Goal: Download file/media

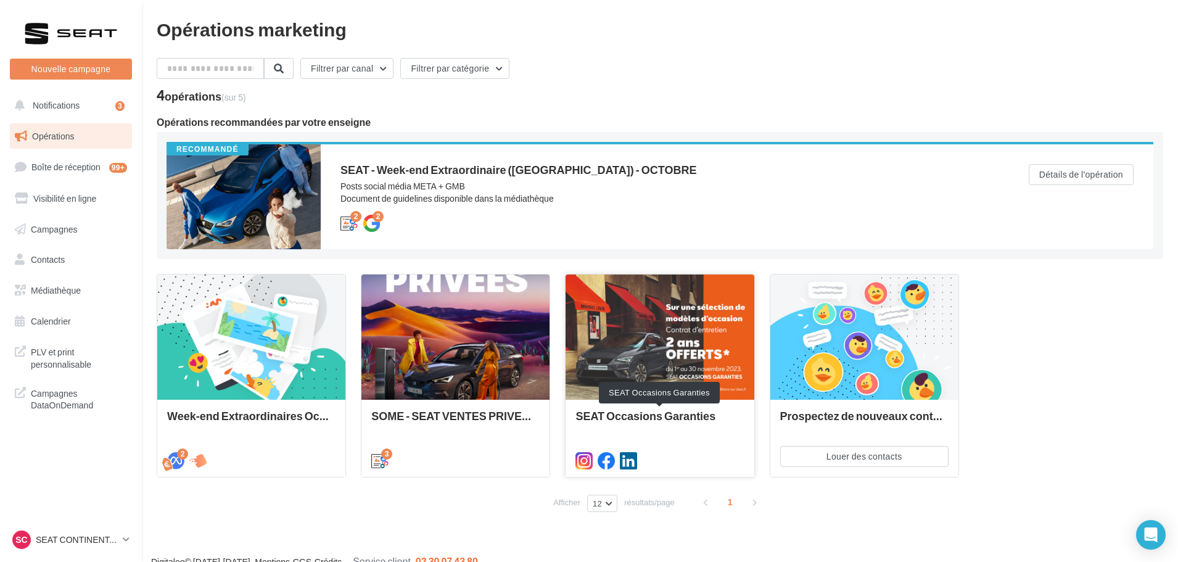
click at [689, 419] on div "SEAT Occasions Garanties" at bounding box center [659, 422] width 168 height 25
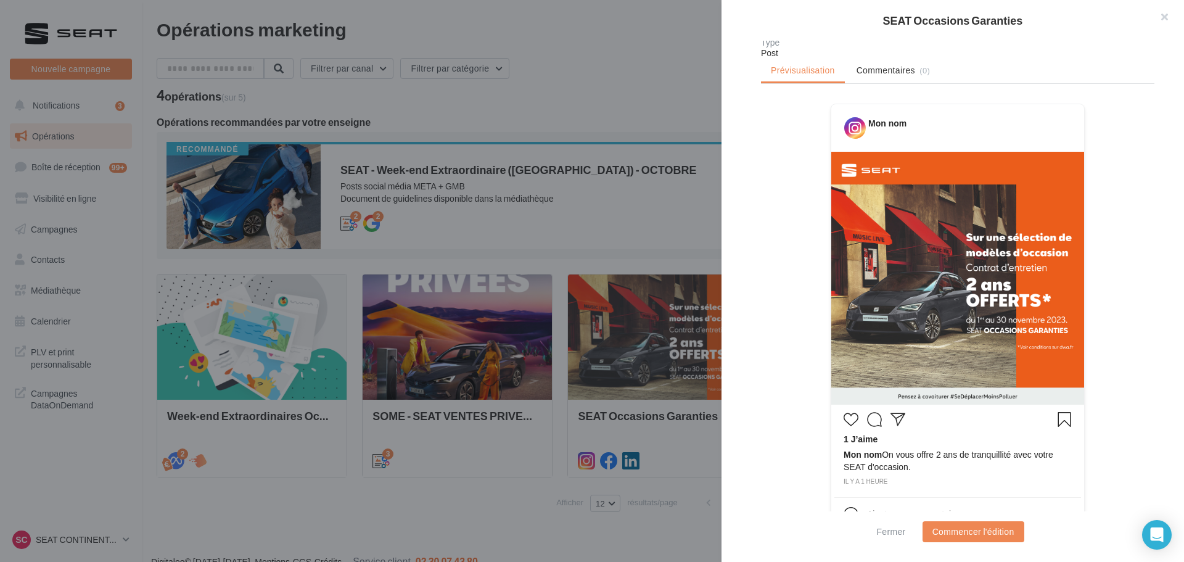
scroll to position [182, 0]
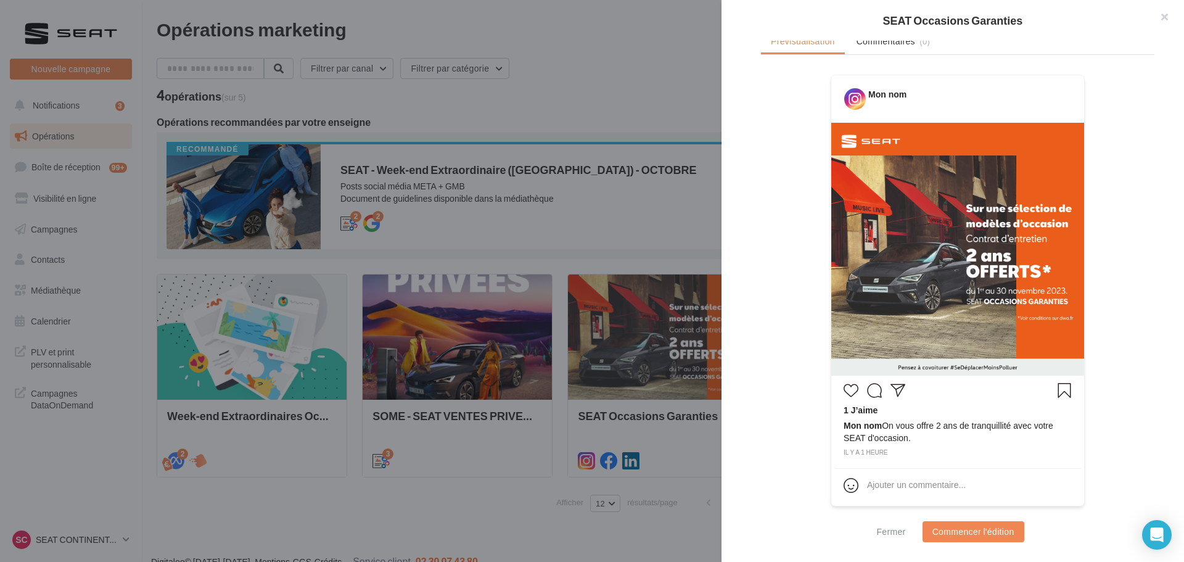
drag, startPoint x: 917, startPoint y: 428, endPoint x: 1044, endPoint y: 437, distance: 127.4
click at [1044, 437] on span "Mon nom On vous offre 2 ans de tranquillité avec votre SEAT d'occasion." at bounding box center [958, 431] width 228 height 25
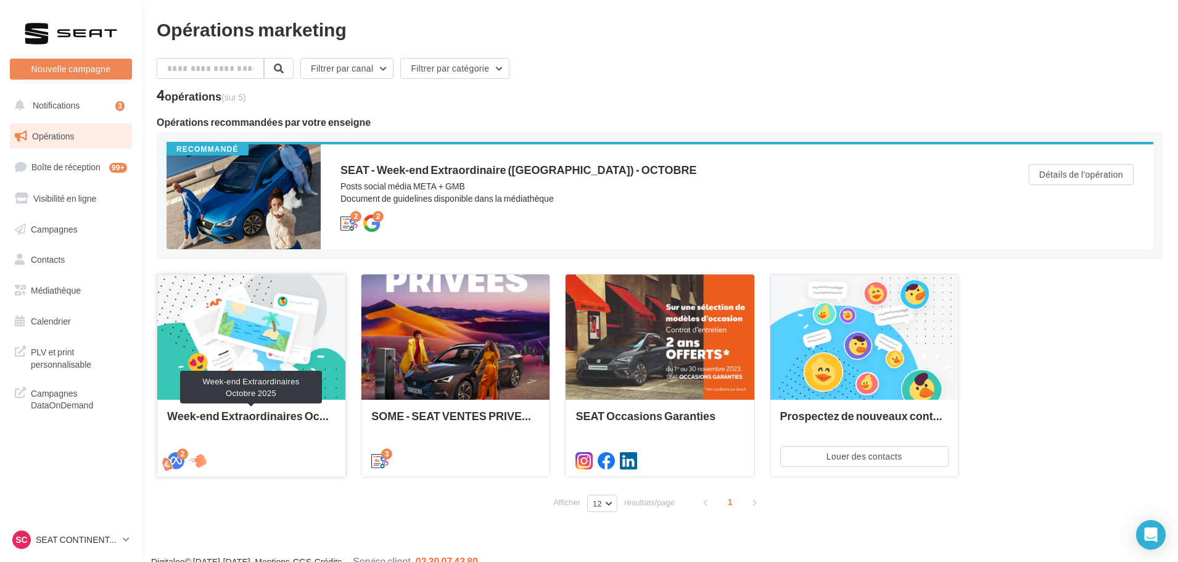
click at [256, 422] on div "Week-end Extraordinaires Octobre 2025" at bounding box center [251, 422] width 168 height 25
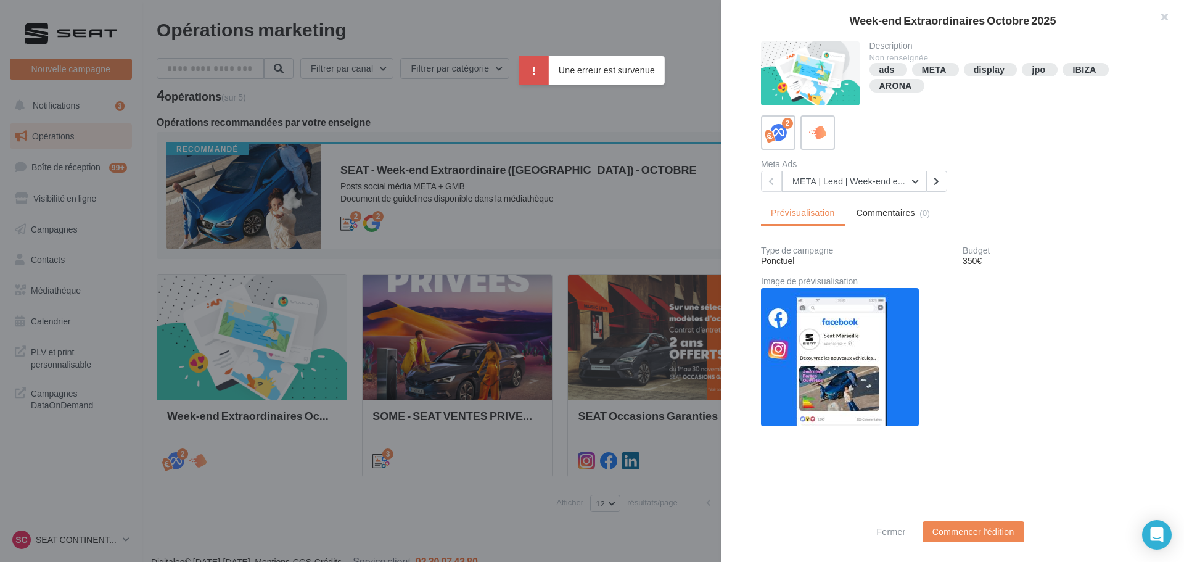
scroll to position [87, 0]
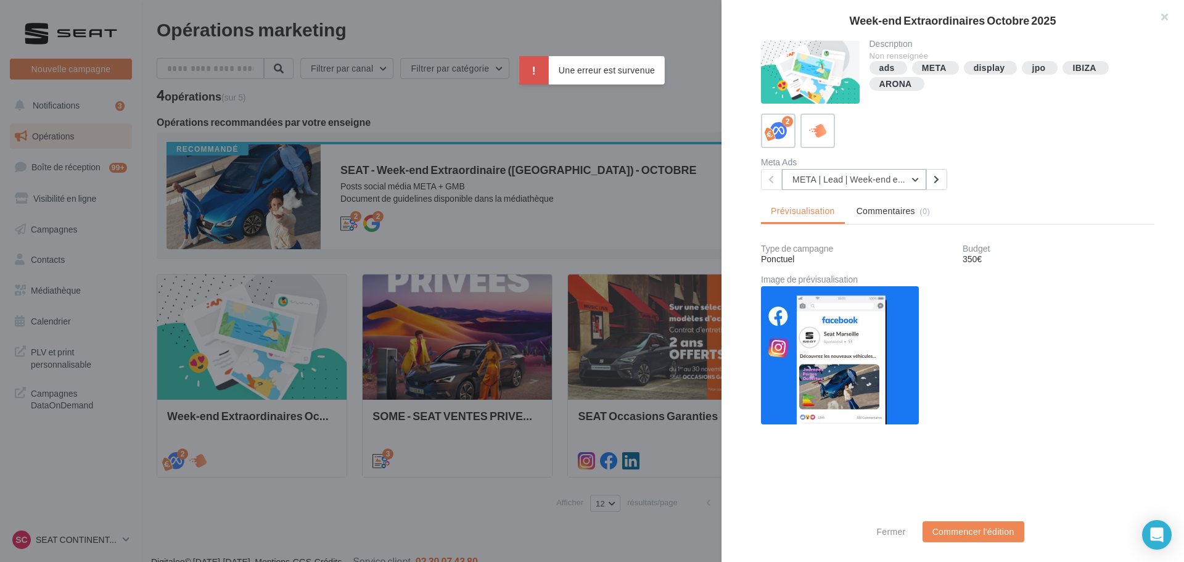
click at [849, 179] on button "META | Lead | Week-end extraordinaires Octobre 2025" at bounding box center [854, 179] width 144 height 21
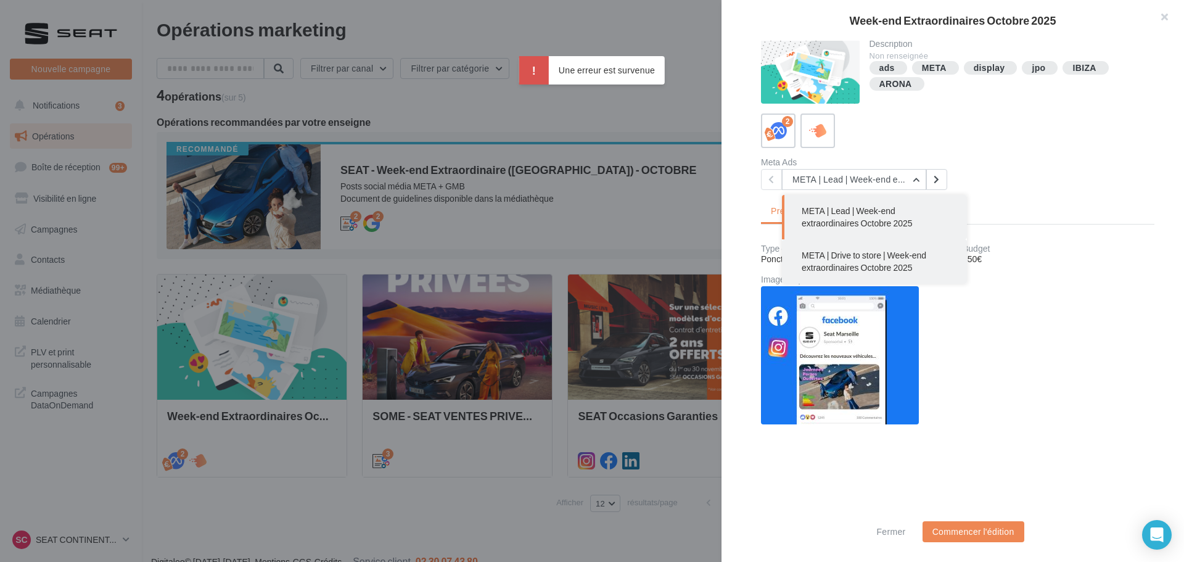
click at [862, 270] on span "META | Drive to store | Week-end extraordinaires Octobre 2025" at bounding box center [864, 261] width 125 height 23
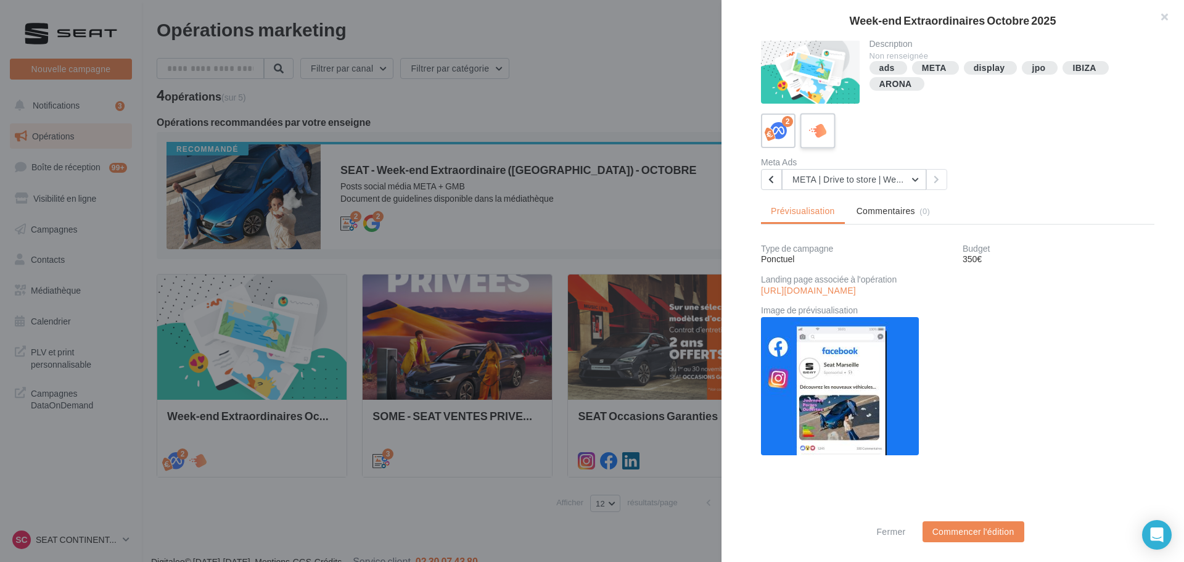
click at [828, 139] on div at bounding box center [818, 130] width 23 height 23
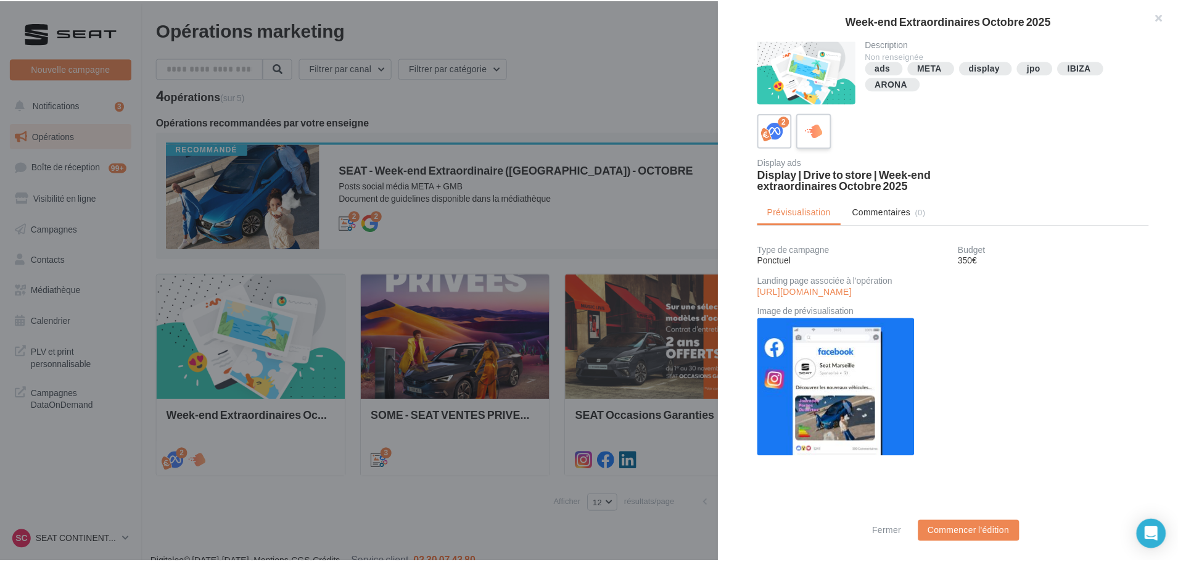
scroll to position [1, 0]
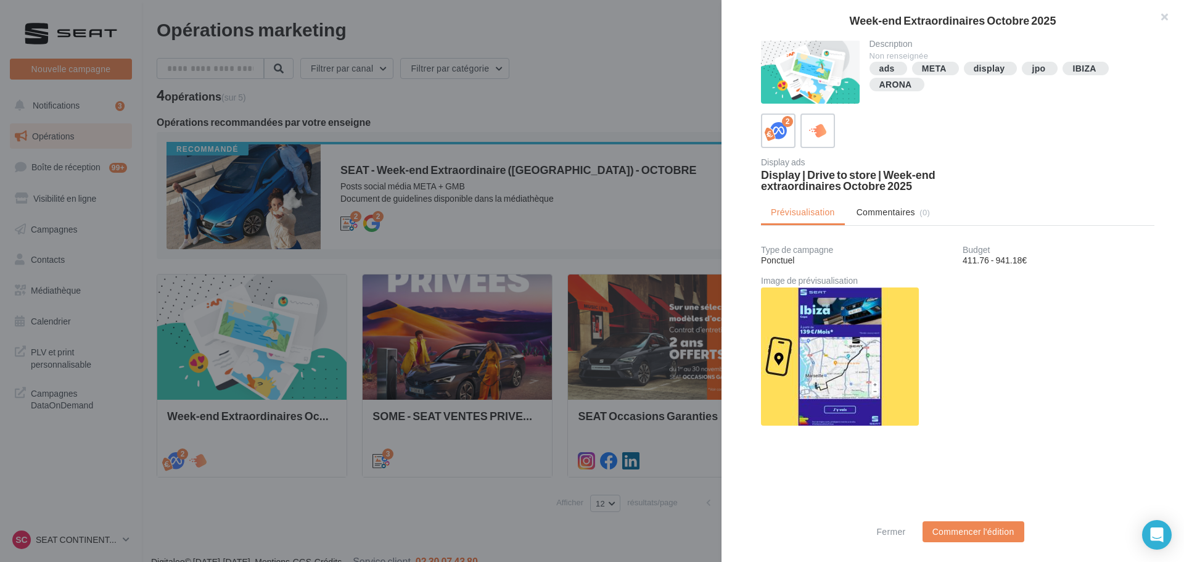
click at [566, 257] on div at bounding box center [592, 281] width 1184 height 562
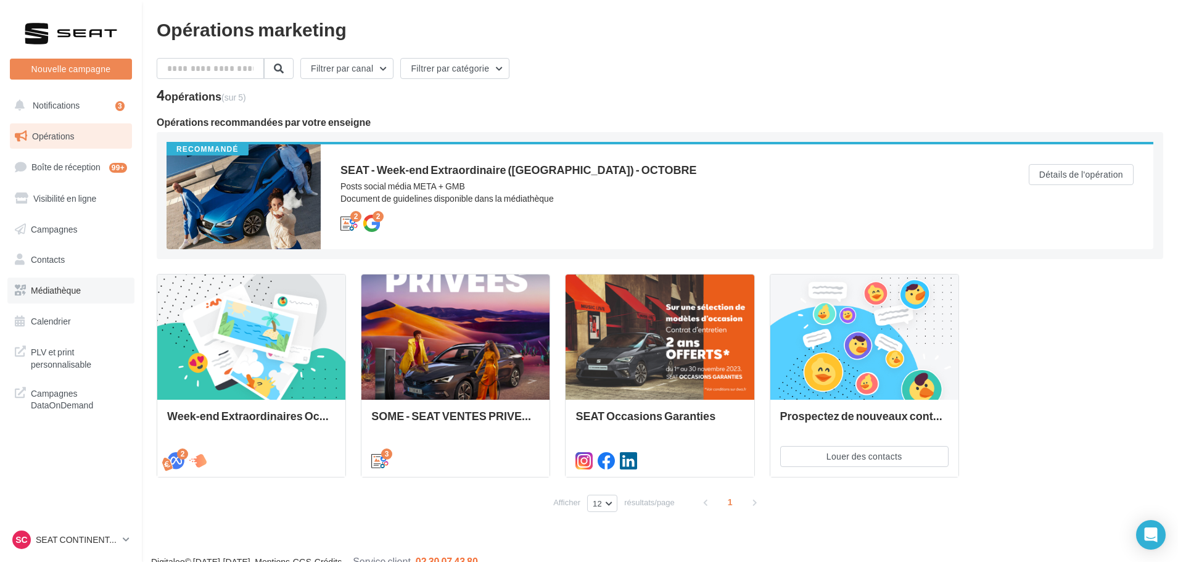
click at [83, 296] on link "Médiathèque" at bounding box center [70, 291] width 127 height 26
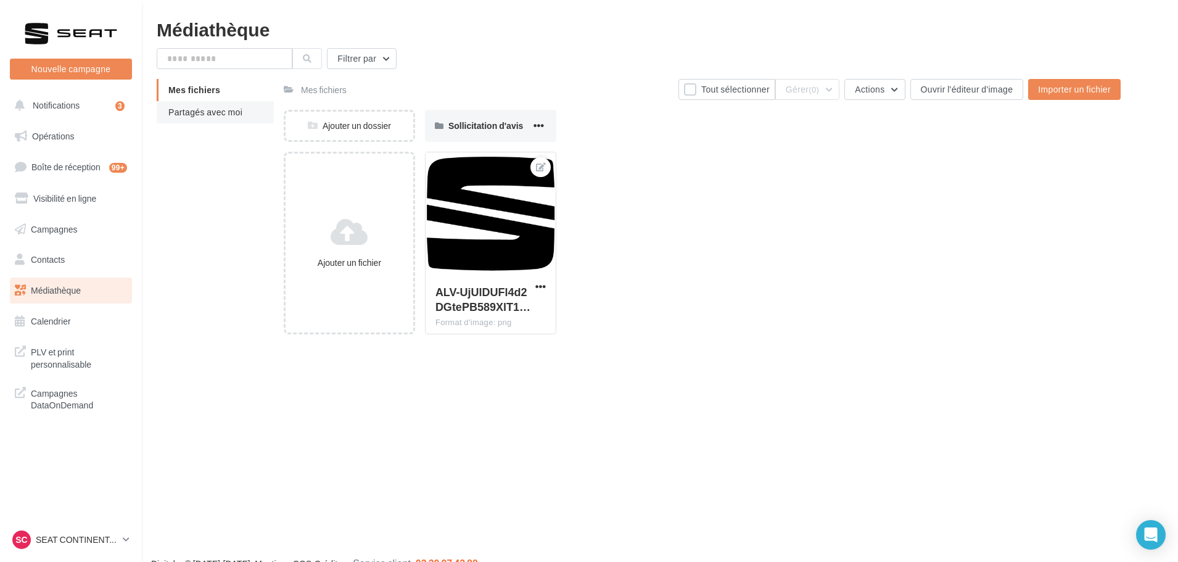
click at [217, 122] on li "Partagés avec moi" at bounding box center [215, 112] width 117 height 22
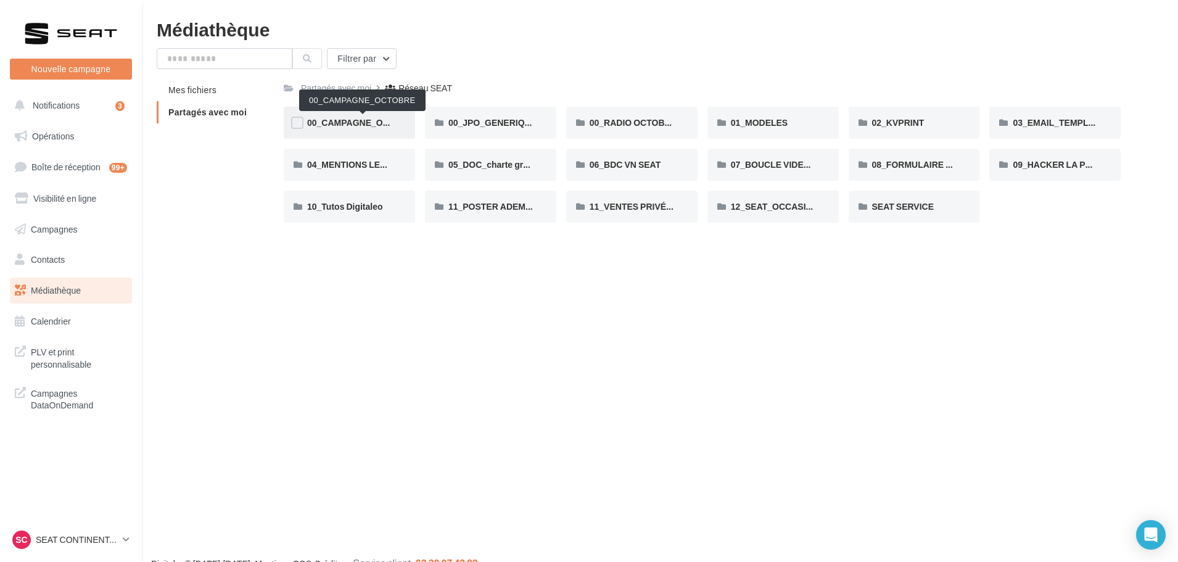
click at [353, 126] on span "00_CAMPAGNE_OCTOBRE" at bounding box center [363, 122] width 112 height 10
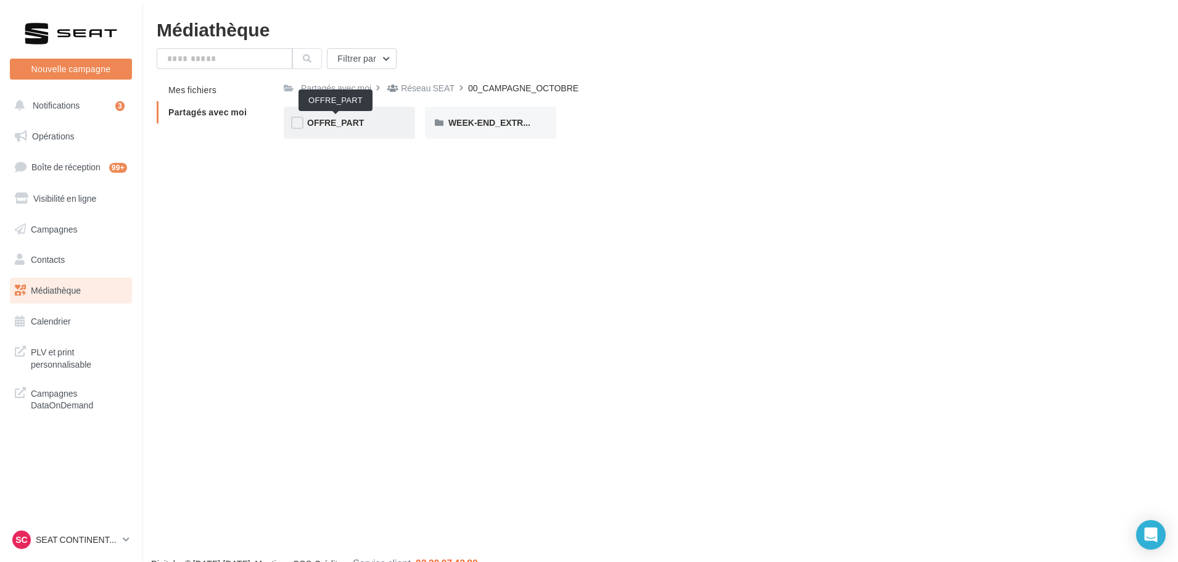
click at [360, 126] on span "OFFRE_PART" at bounding box center [335, 122] width 57 height 10
click at [454, 115] on div "IBIZA" at bounding box center [490, 123] width 131 height 32
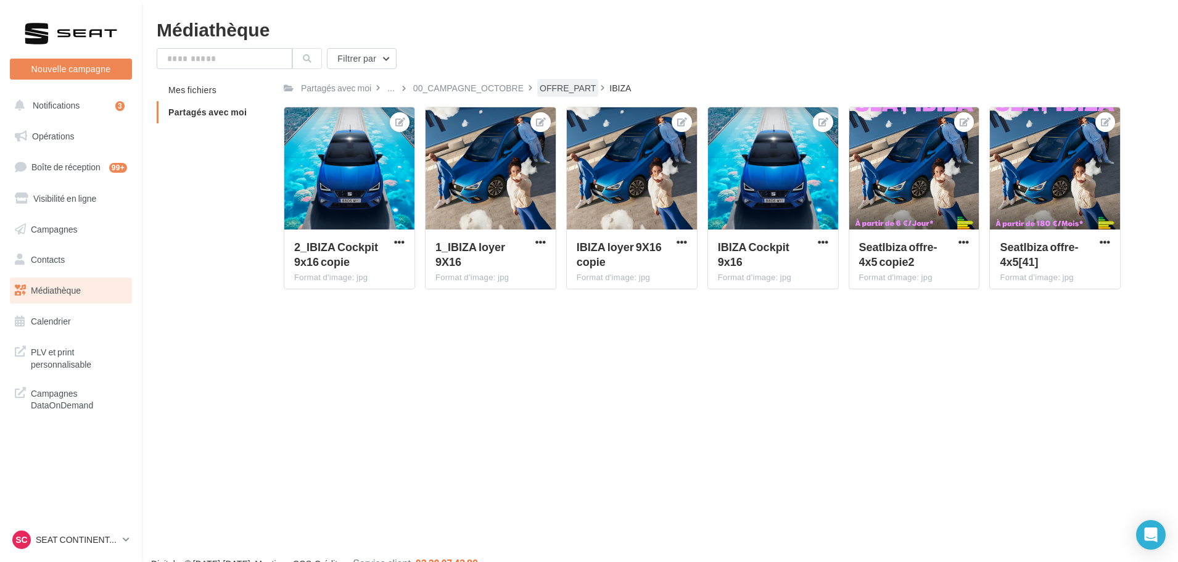
click at [557, 82] on div "OFFRE_PART" at bounding box center [568, 88] width 56 height 12
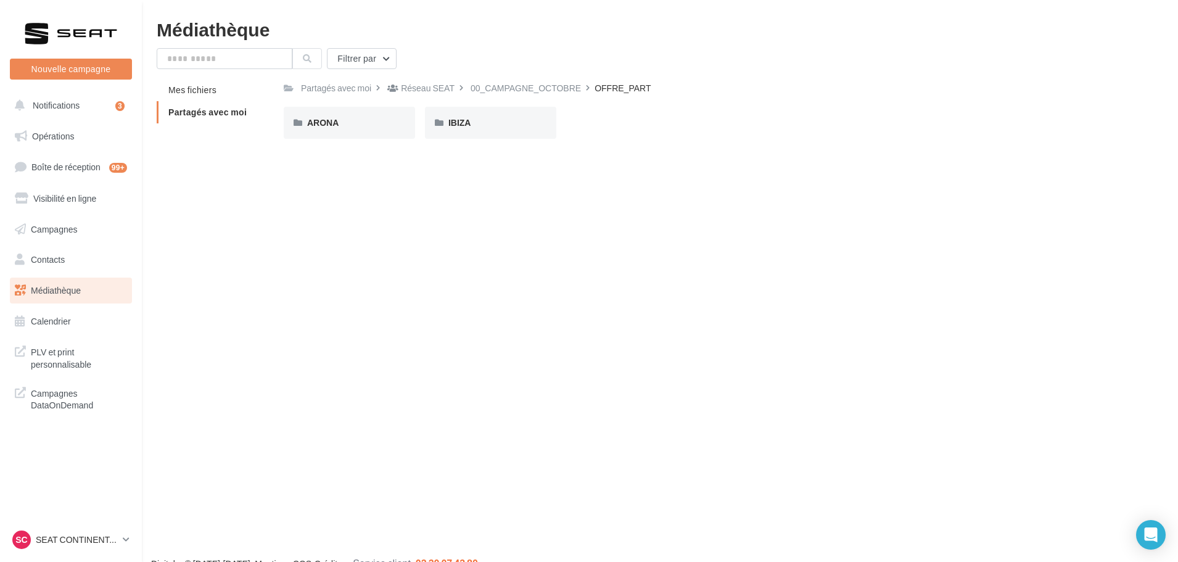
click at [506, 86] on div "00_CAMPAGNE_OCTOBRE" at bounding box center [526, 88] width 110 height 12
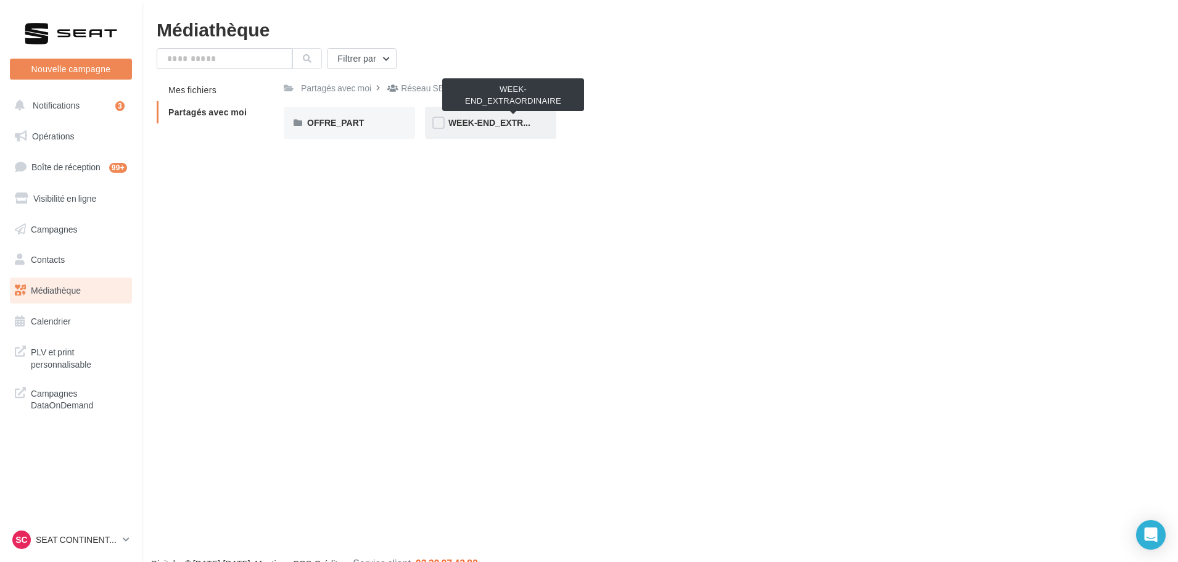
click at [478, 121] on span "WEEK-END_EXTRAORDINAIRE" at bounding box center [513, 122] width 130 height 10
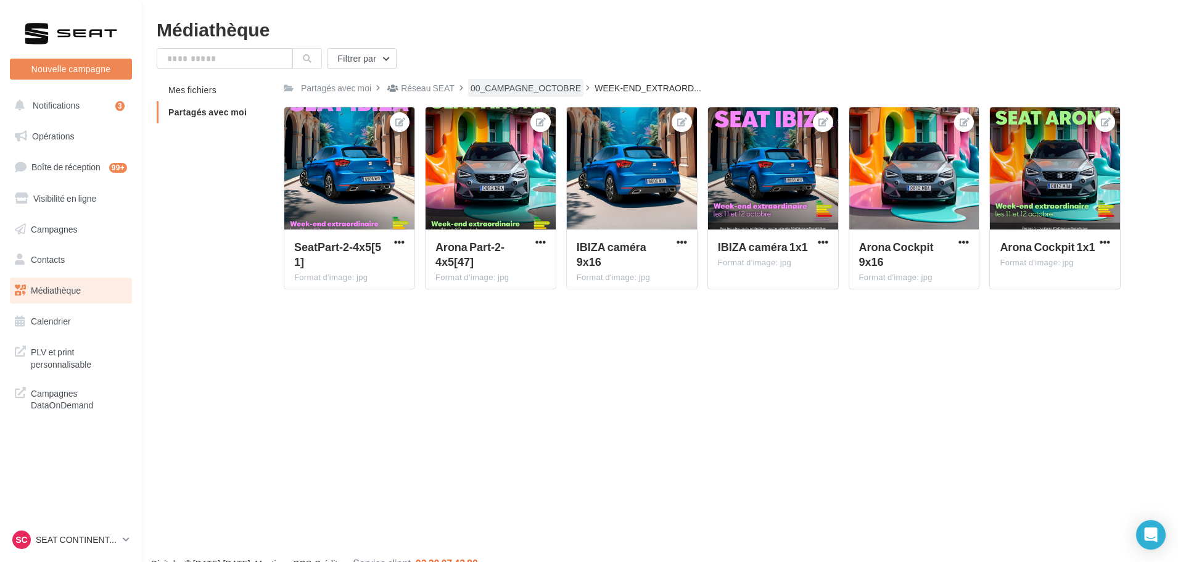
click at [501, 83] on div "00_CAMPAGNE_OCTOBRE" at bounding box center [526, 88] width 110 height 12
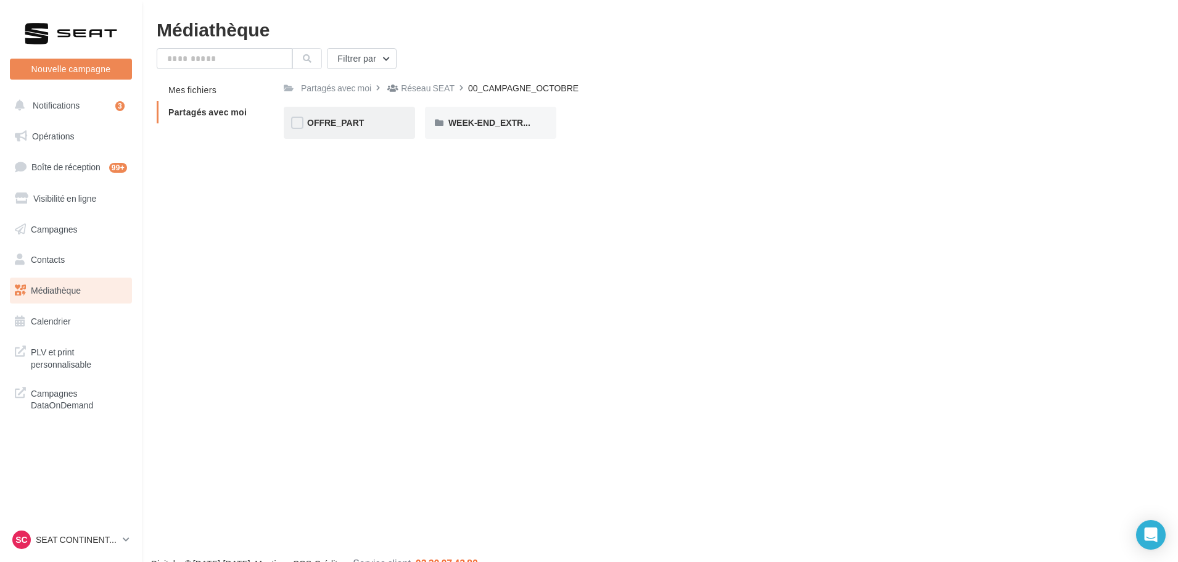
click at [337, 128] on div "OFFRE_PART" at bounding box center [349, 123] width 85 height 12
click at [340, 125] on div "ARONA" at bounding box center [349, 123] width 85 height 12
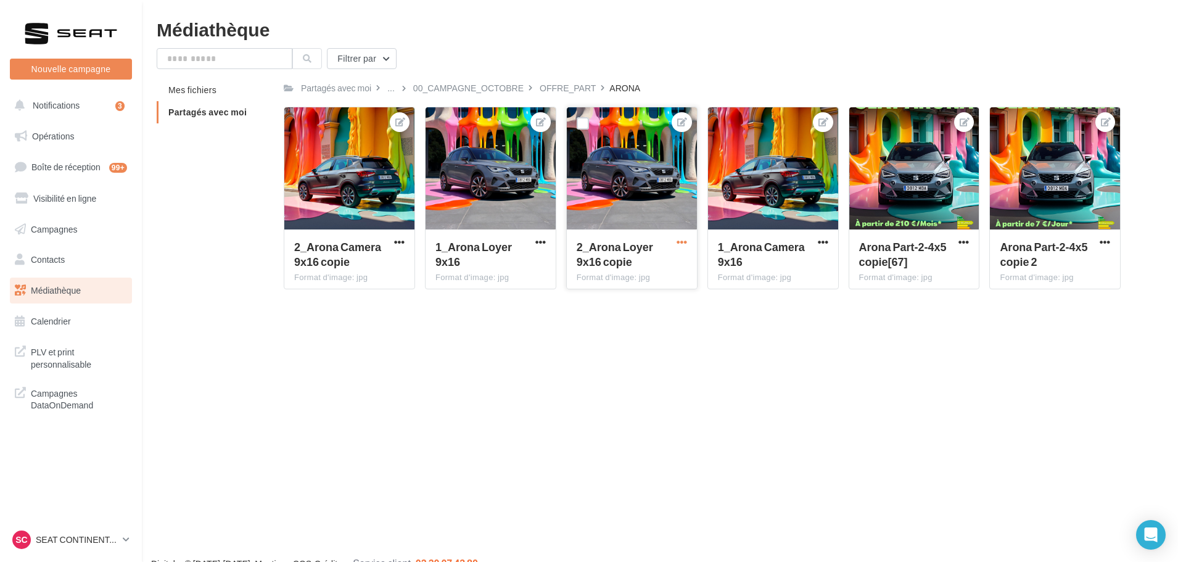
click at [682, 239] on span "button" at bounding box center [682, 242] width 10 height 10
click at [334, 198] on div at bounding box center [349, 168] width 130 height 123
click at [361, 226] on div at bounding box center [349, 168] width 130 height 123
click at [366, 242] on span "2_Arona Camera 9x16 copie" at bounding box center [337, 254] width 87 height 28
click at [392, 242] on button "button" at bounding box center [399, 243] width 15 height 12
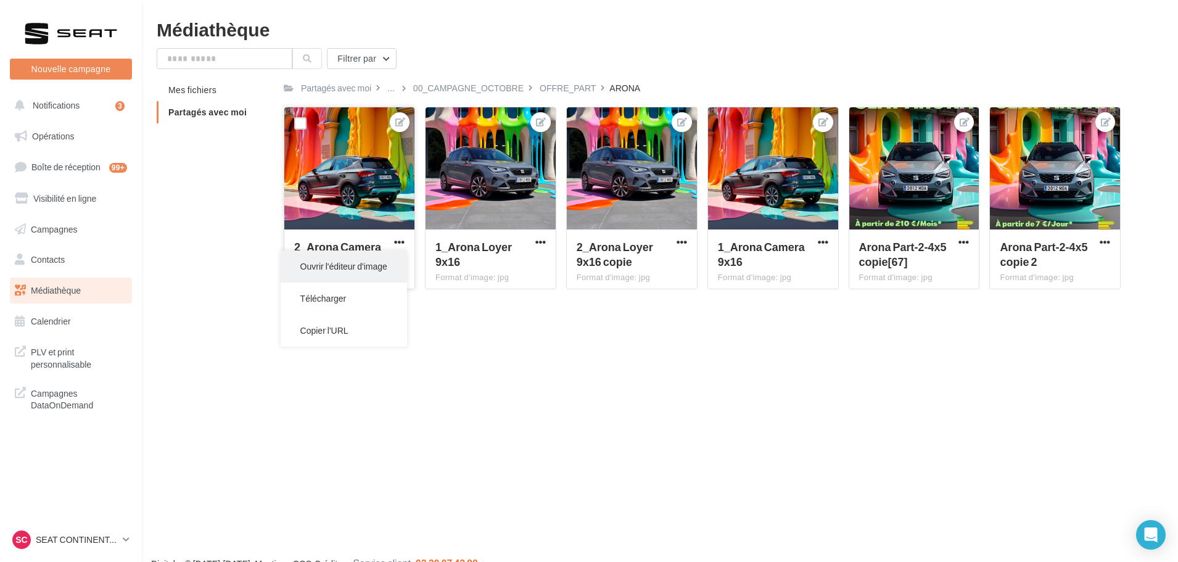
click at [389, 262] on button "Ouvrir l'éditeur d'image" at bounding box center [344, 266] width 126 height 32
click at [672, 21] on div at bounding box center [589, 262] width 1178 height 562
click at [527, 206] on div at bounding box center [491, 168] width 130 height 123
click at [535, 243] on span "button" at bounding box center [540, 242] width 10 height 10
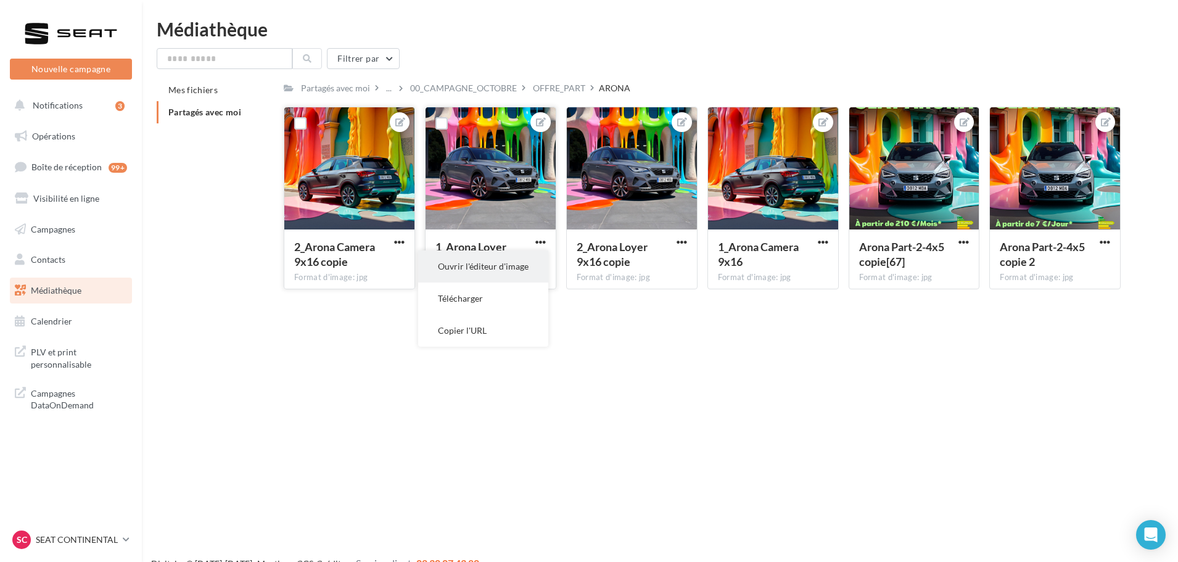
click at [538, 278] on button "Ouvrir l'éditeur d'image" at bounding box center [483, 266] width 130 height 32
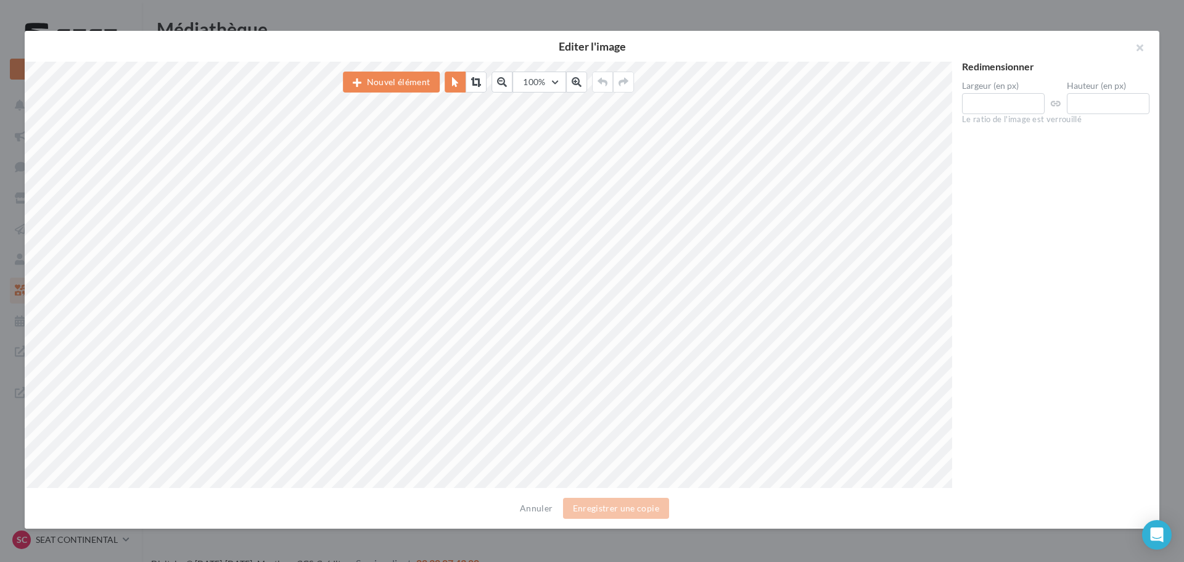
click at [587, 17] on div at bounding box center [592, 281] width 1184 height 562
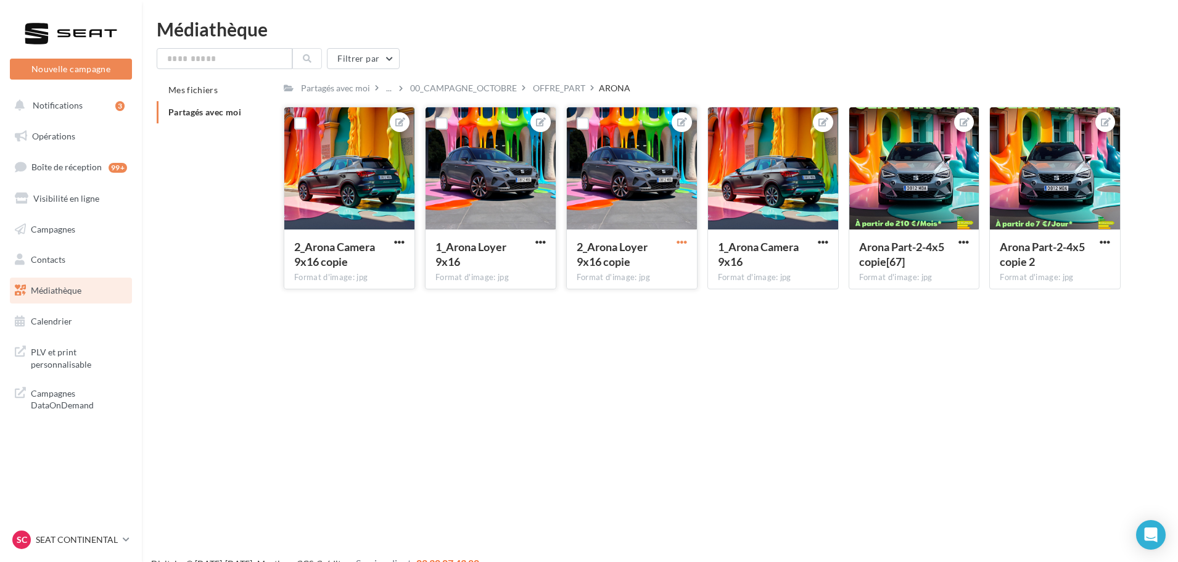
click at [679, 241] on span "button" at bounding box center [682, 242] width 10 height 10
click at [658, 274] on button "Ouvrir l'éditeur d'image" at bounding box center [624, 266] width 130 height 32
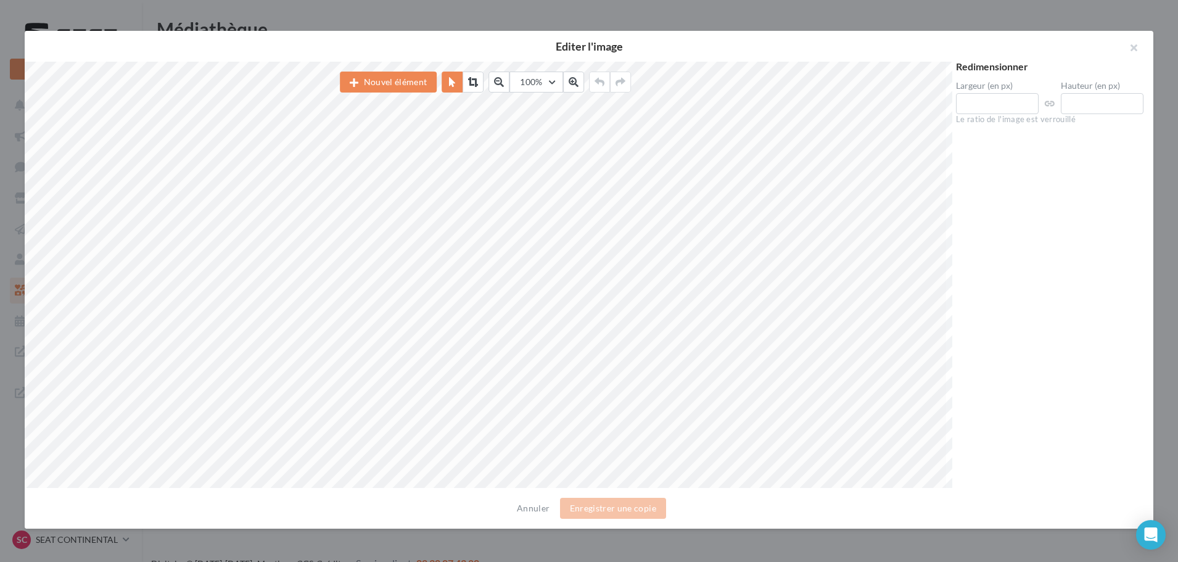
click at [624, 21] on div at bounding box center [589, 281] width 1178 height 562
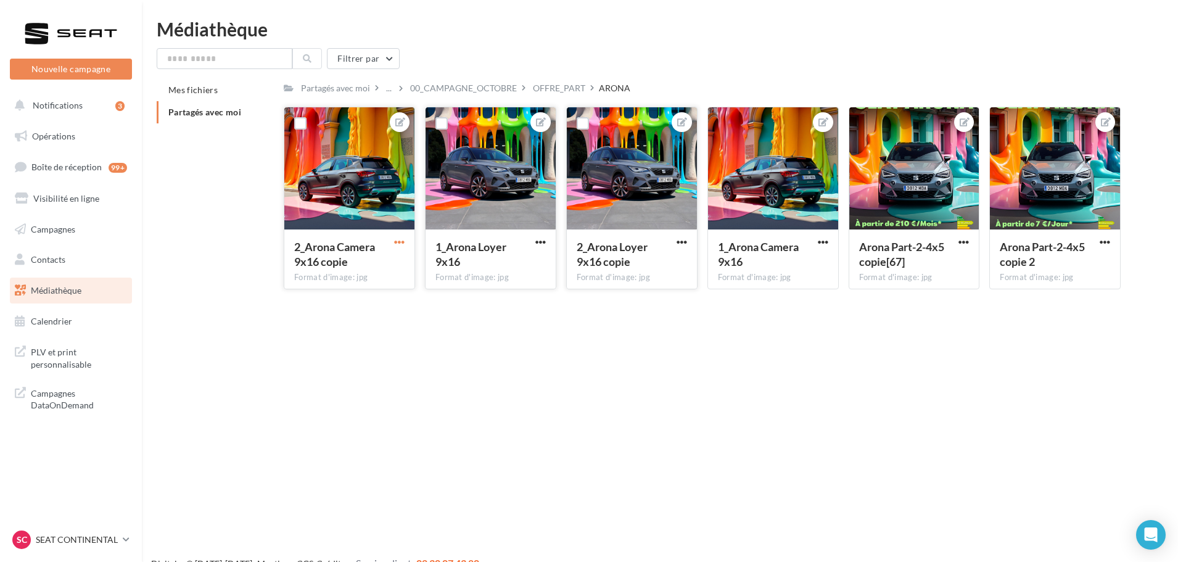
click at [404, 240] on span "button" at bounding box center [399, 242] width 10 height 10
click at [390, 307] on button "Télécharger" at bounding box center [342, 298] width 130 height 32
click at [951, 339] on div "Nouvelle campagne Nouvelle campagne Notifications 3 Opérations Boîte de récepti…" at bounding box center [589, 301] width 1178 height 562
click at [961, 243] on span "button" at bounding box center [964, 242] width 10 height 10
click at [933, 299] on button "Télécharger" at bounding box center [906, 298] width 130 height 32
